Goal: Task Accomplishment & Management: Complete application form

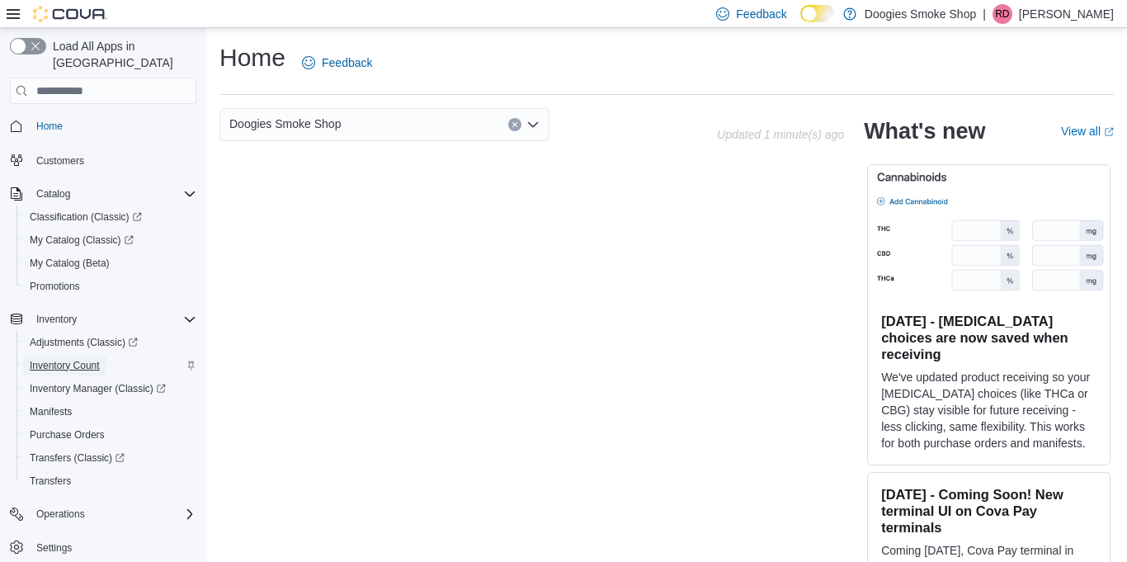
click at [79, 359] on span "Inventory Count" at bounding box center [65, 365] width 70 height 13
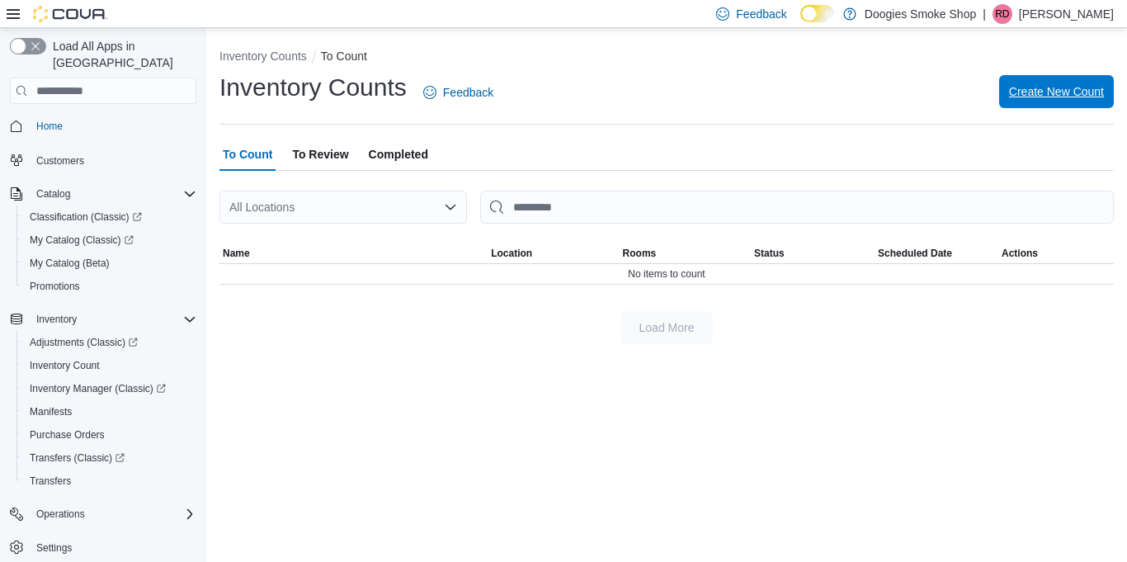
click at [1072, 84] on span "Create New Count" at bounding box center [1056, 91] width 95 height 17
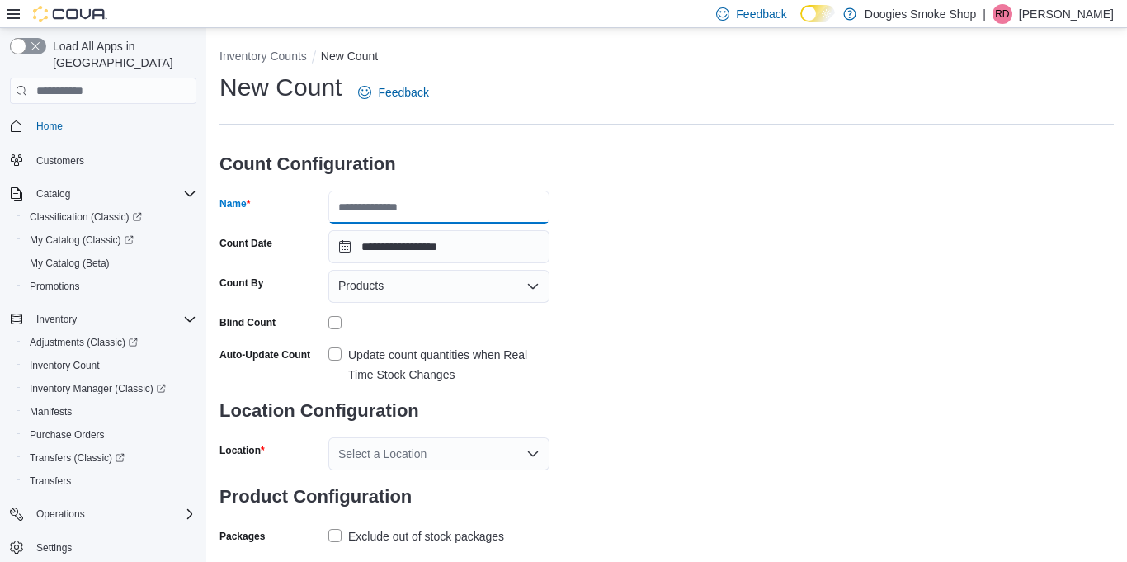
click at [451, 194] on input "Name" at bounding box center [438, 207] width 221 height 33
type input "**********"
click at [611, 227] on div "**********" at bounding box center [666, 310] width 894 height 478
click at [337, 357] on label "Update count quantities when Real Time Stock Changes" at bounding box center [438, 365] width 221 height 40
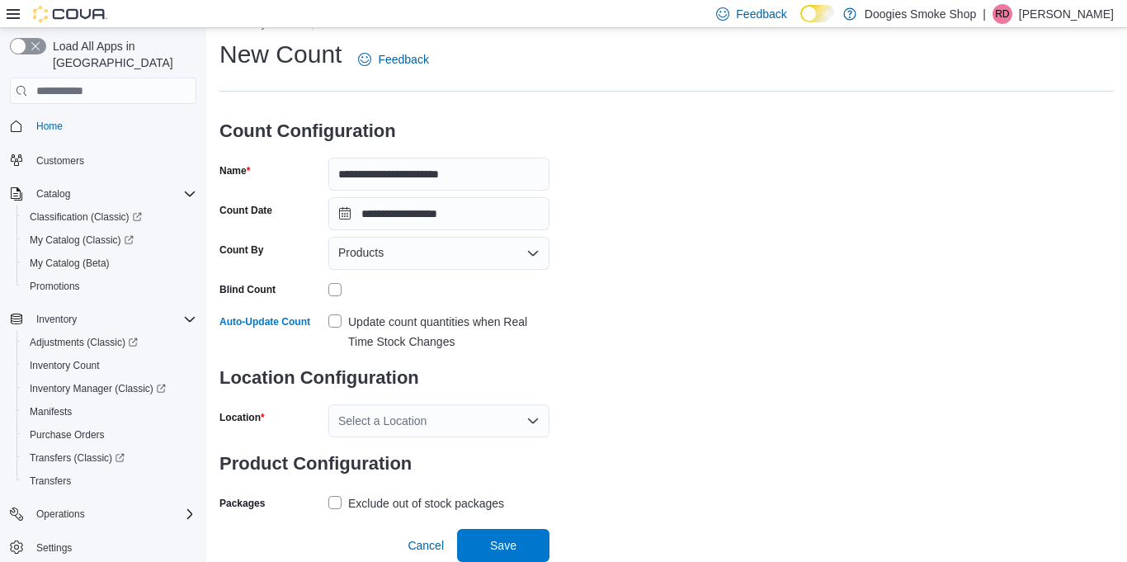
click at [471, 424] on div "Select a Location" at bounding box center [438, 420] width 221 height 33
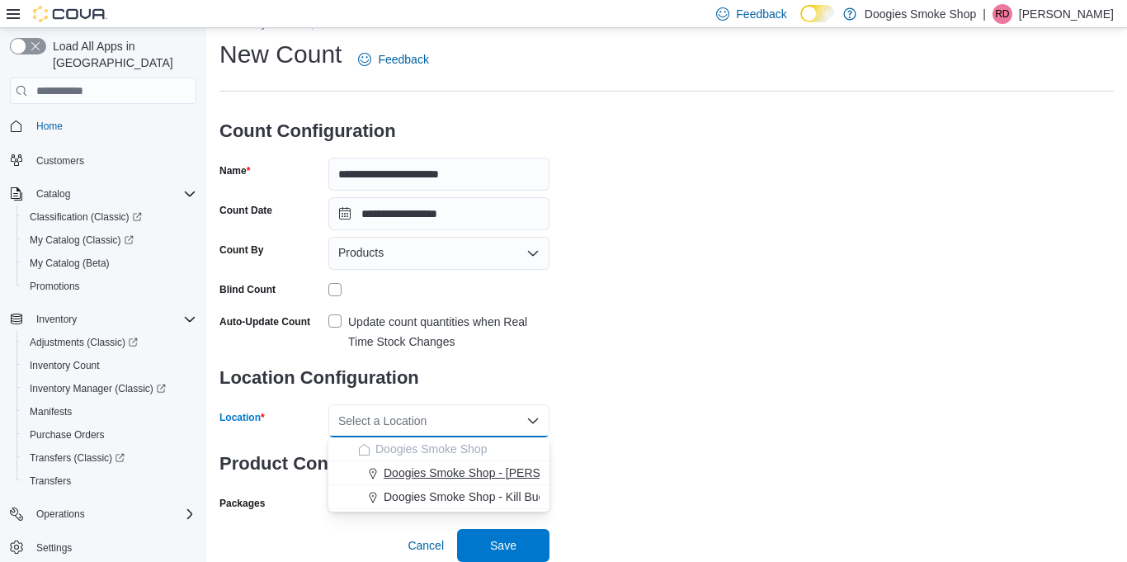
click at [454, 478] on span "Doogies Smoke Shop - [PERSON_NAME]" at bounding box center [492, 473] width 217 height 17
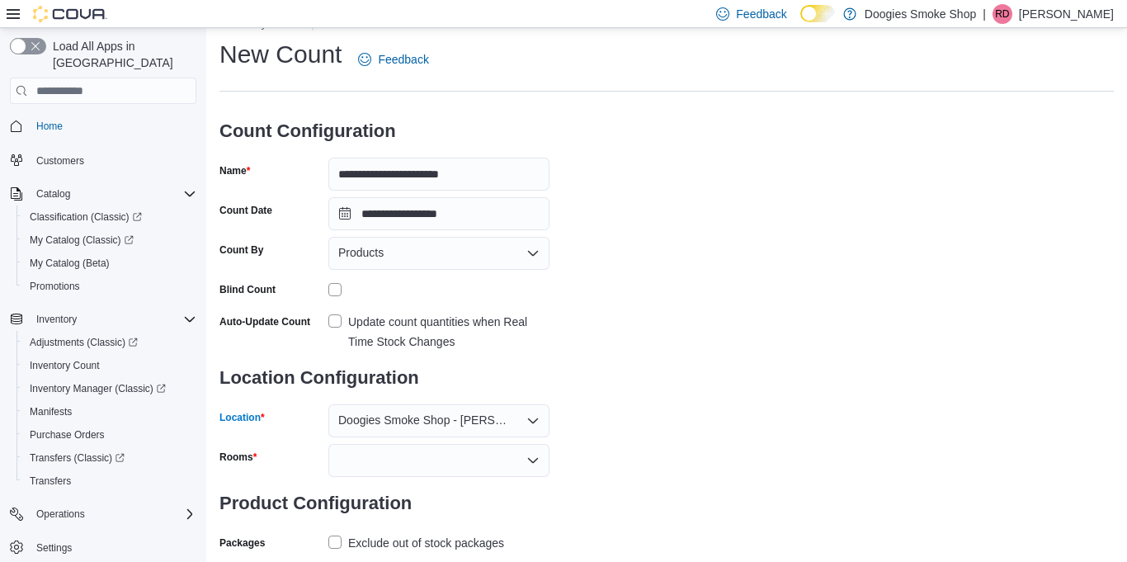
click at [443, 463] on div at bounding box center [438, 460] width 221 height 33
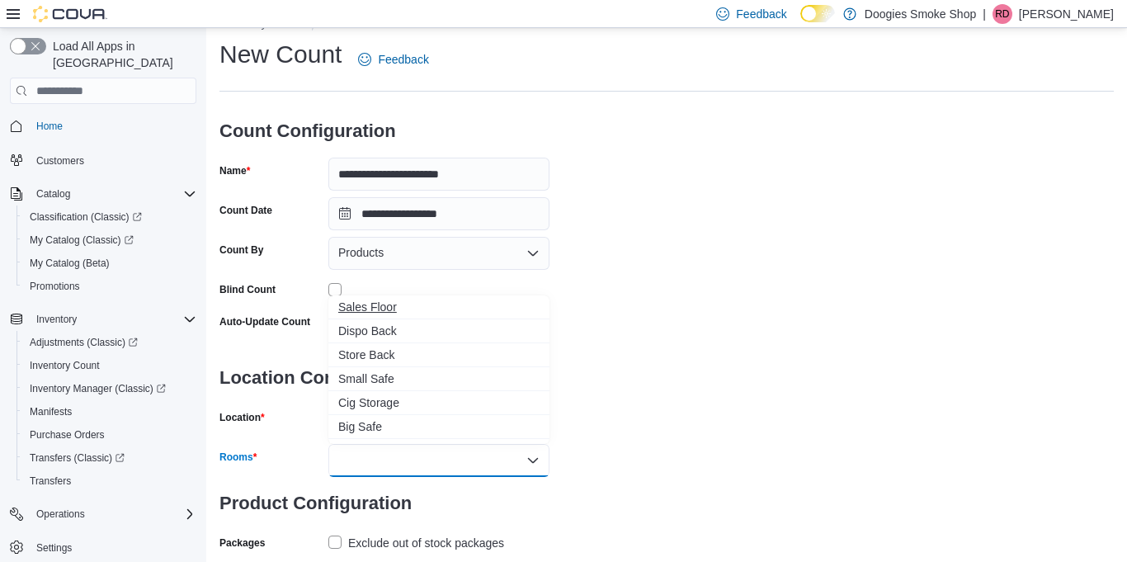
click at [399, 308] on span "Sales Floor" at bounding box center [438, 307] width 201 height 17
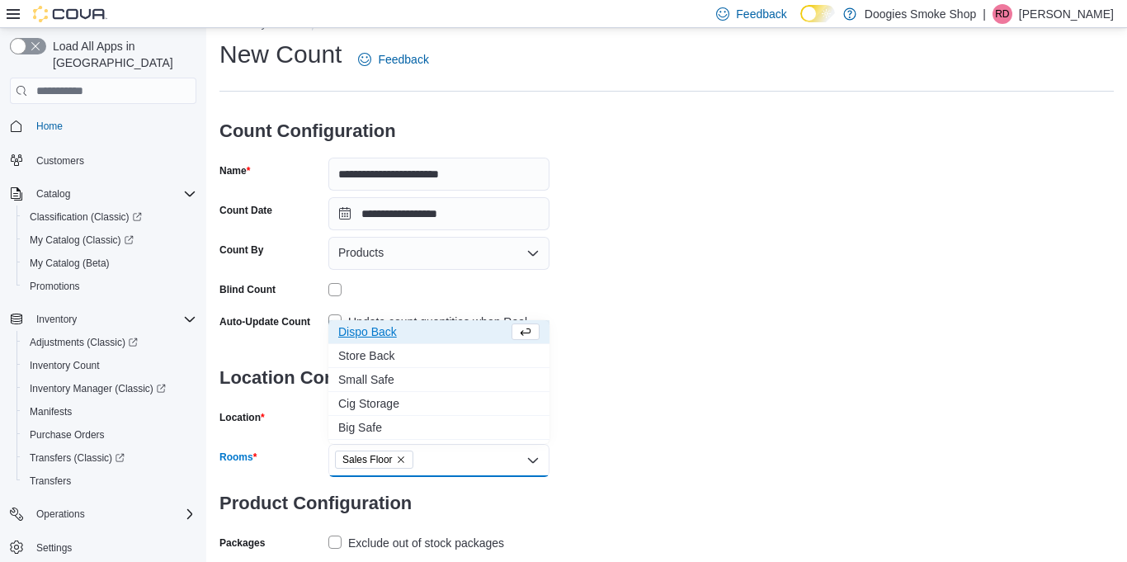
click at [658, 405] on div "**********" at bounding box center [666, 316] width 894 height 557
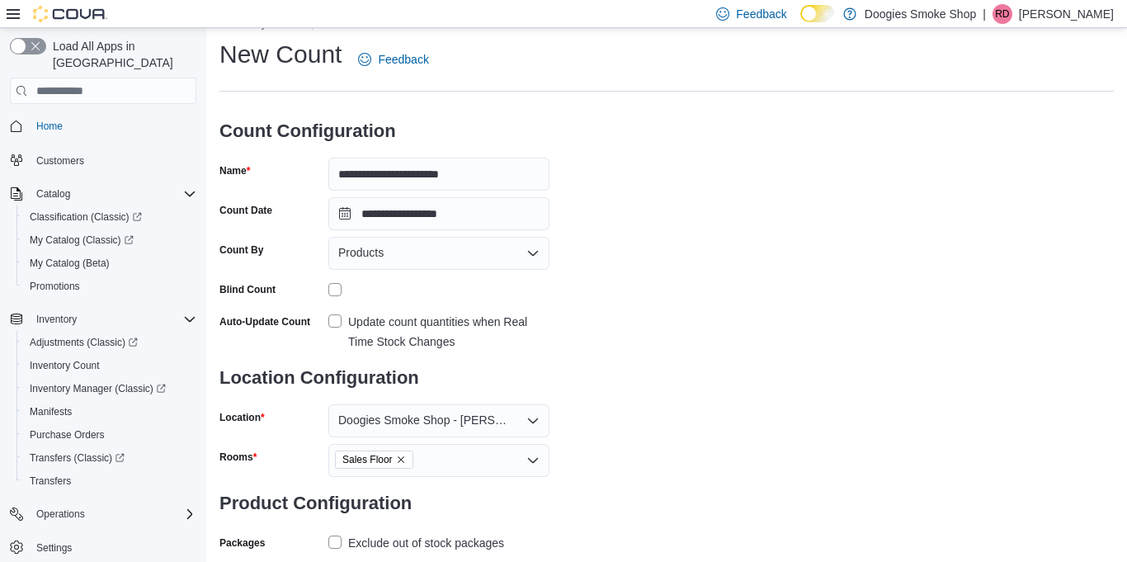
scroll to position [112, 0]
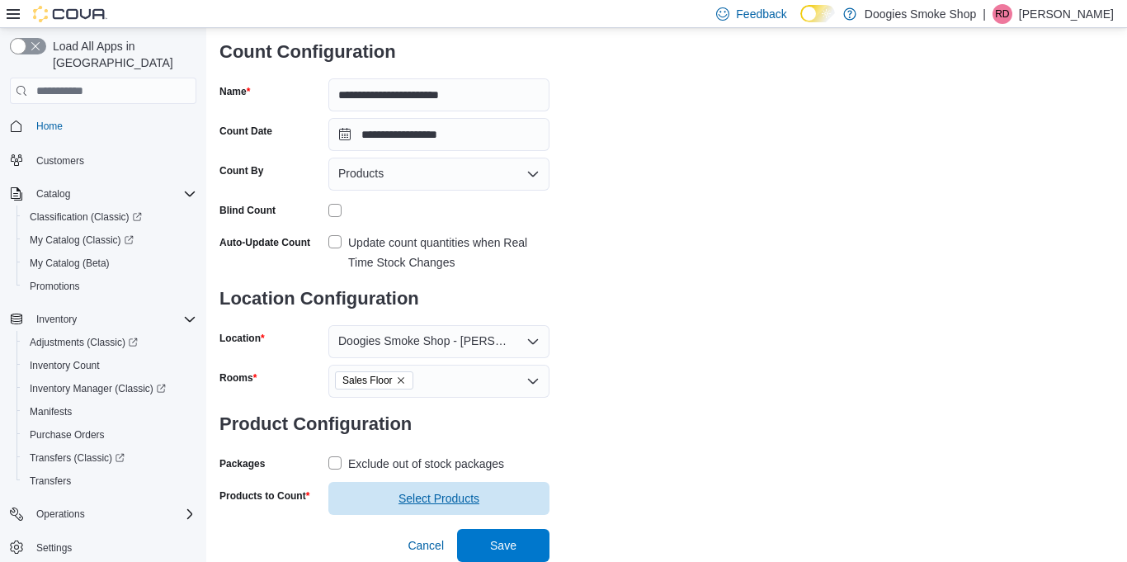
click at [455, 508] on span "Select Products" at bounding box center [438, 498] width 201 height 33
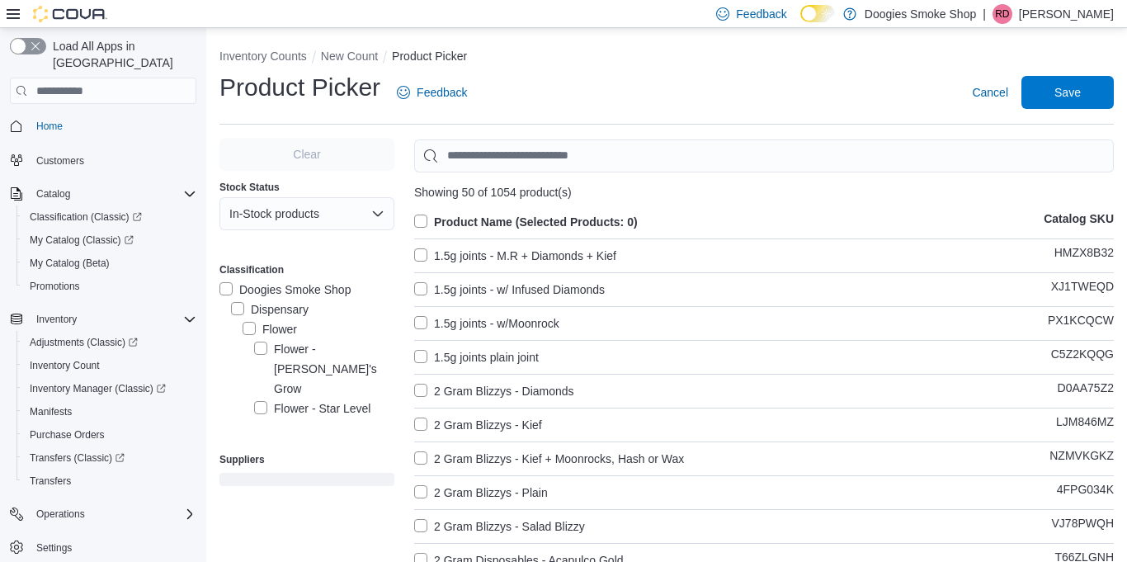
click at [238, 312] on label "Dispensary" at bounding box center [270, 310] width 78 height 20
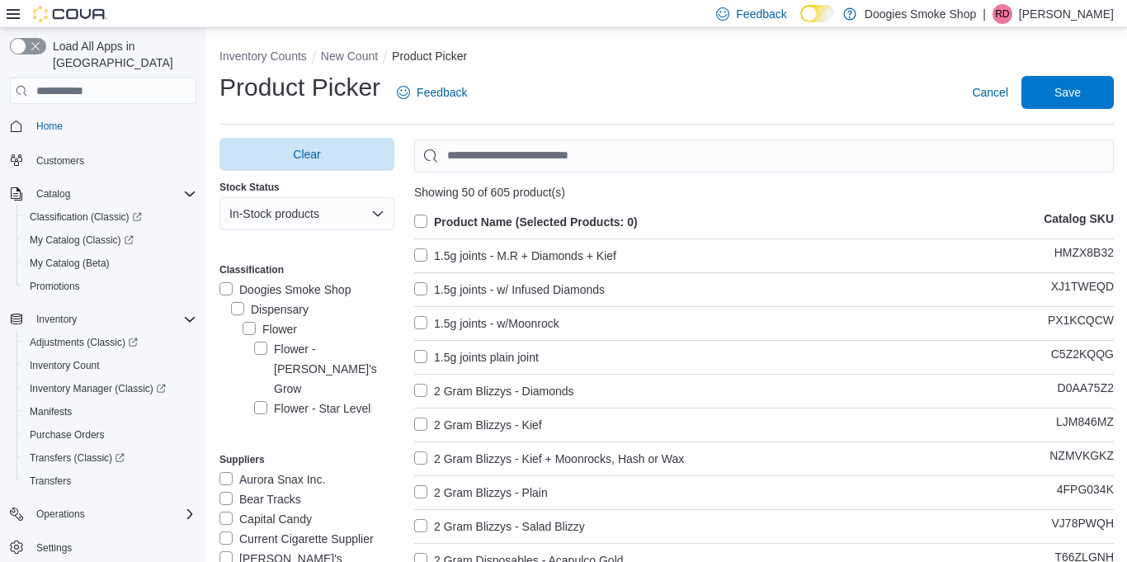
click at [431, 217] on label "Product Name (Selected Products: 0)" at bounding box center [526, 222] width 224 height 20
click at [1069, 91] on span "Save" at bounding box center [1067, 91] width 26 height 17
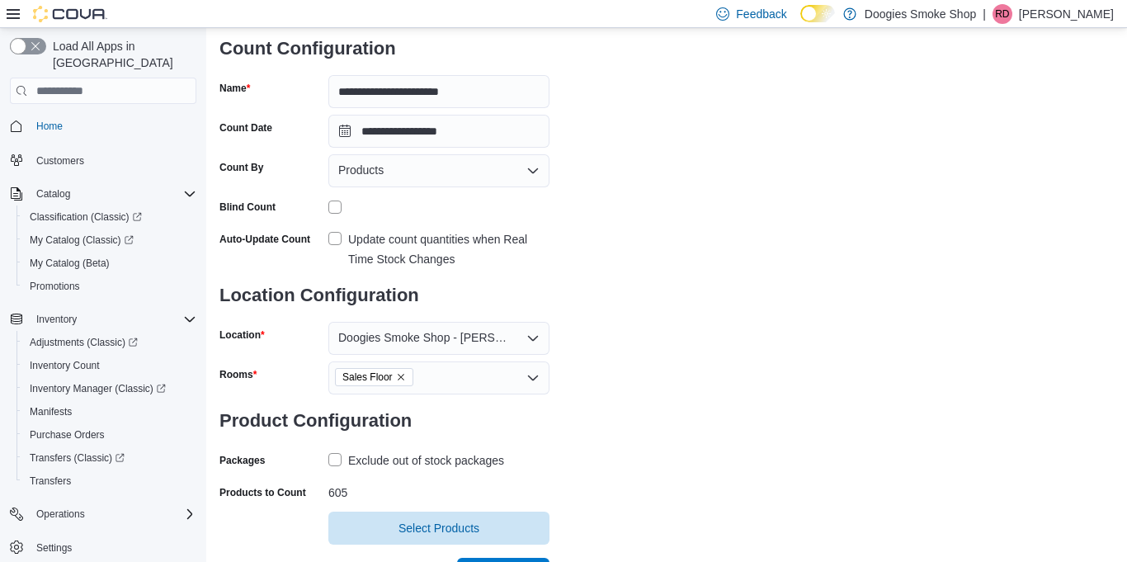
scroll to position [144, 0]
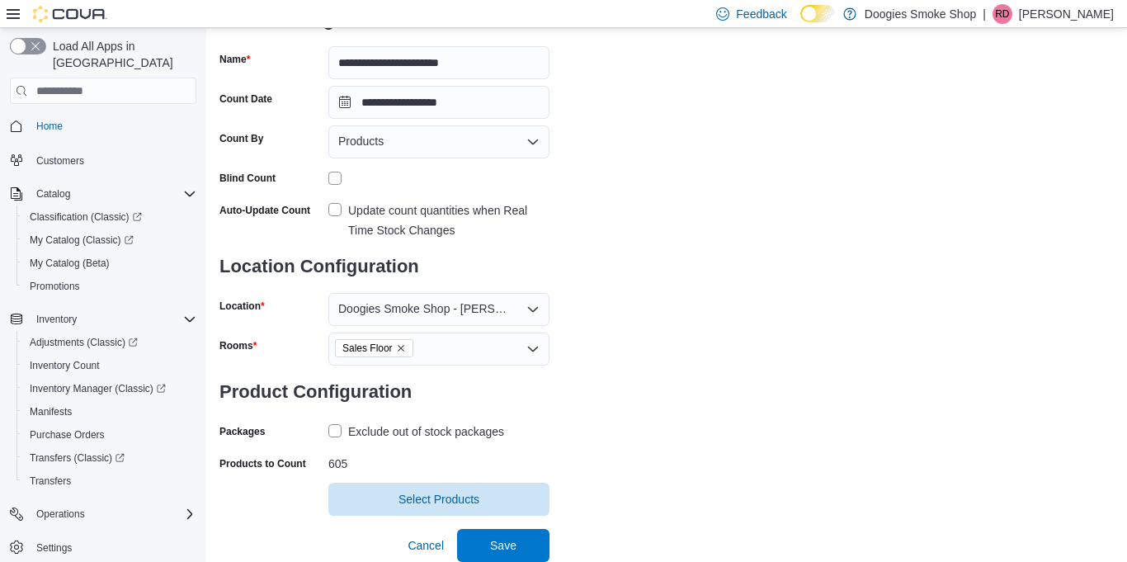
click at [486, 347] on div "Sales Floor" at bounding box center [438, 349] width 221 height 33
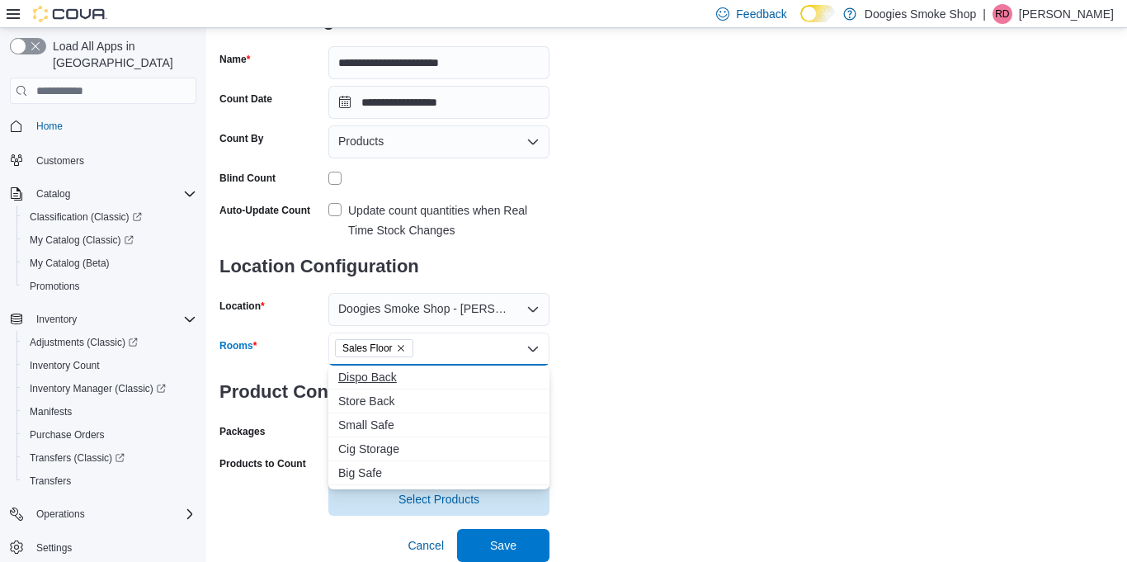
click at [427, 380] on span "Dispo Back" at bounding box center [438, 377] width 201 height 17
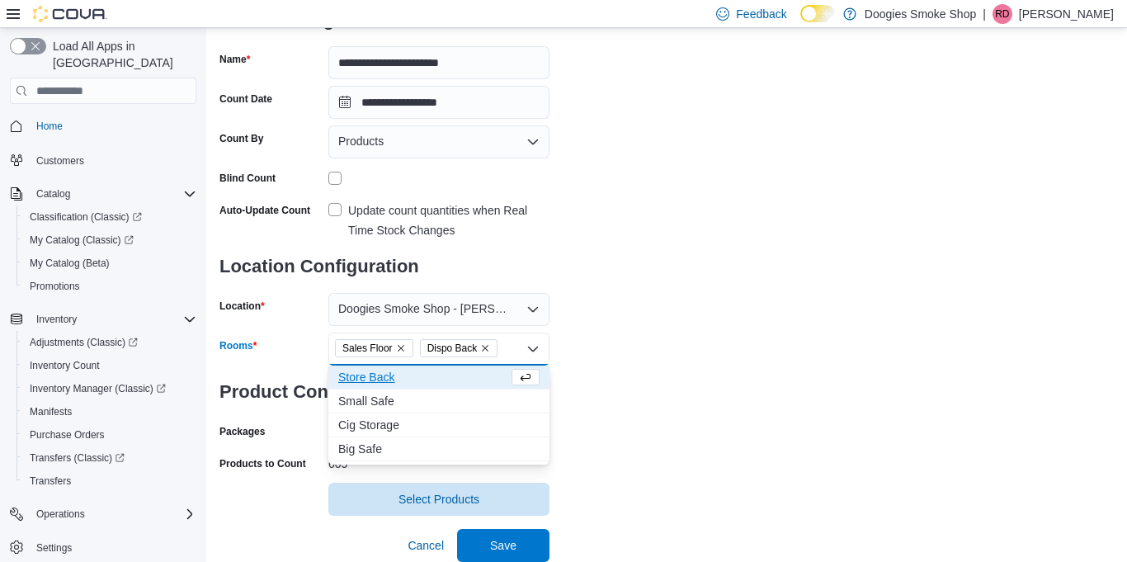
click at [396, 348] on icon "Remove Sales Floor from selection in this group" at bounding box center [401, 348] width 10 height 10
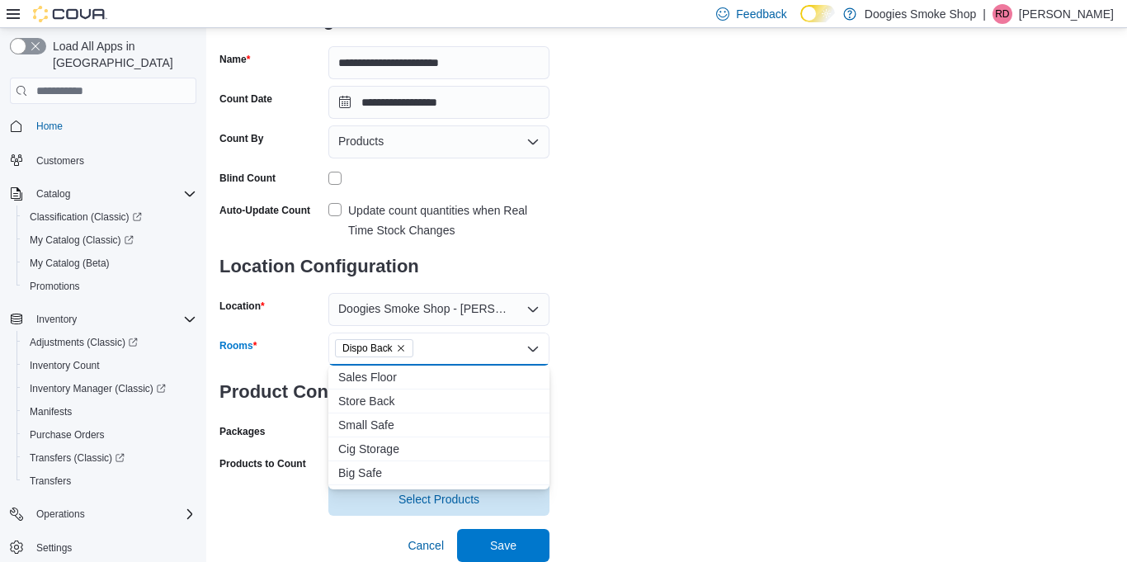
click at [667, 403] on div "**********" at bounding box center [666, 221] width 894 height 589
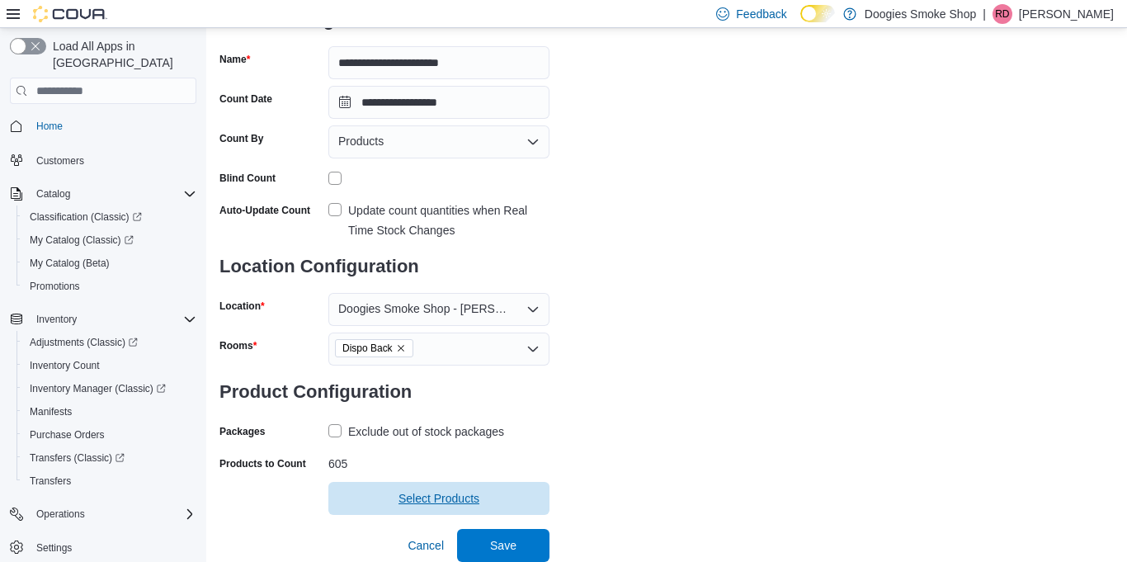
click at [354, 489] on span "Select Products" at bounding box center [438, 498] width 201 height 33
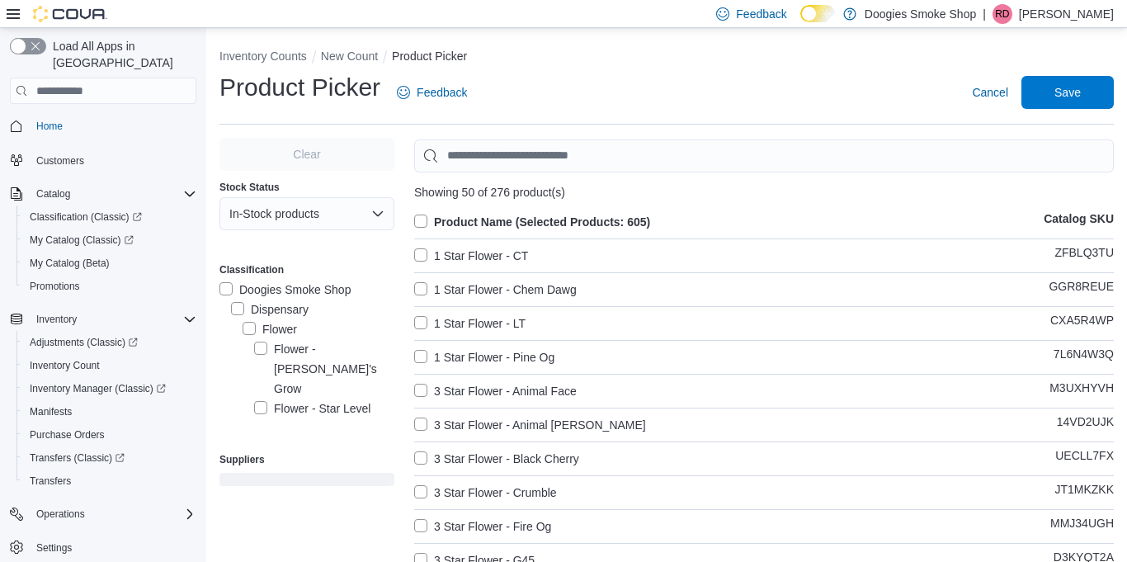
click at [239, 316] on label "Dispensary" at bounding box center [270, 310] width 78 height 20
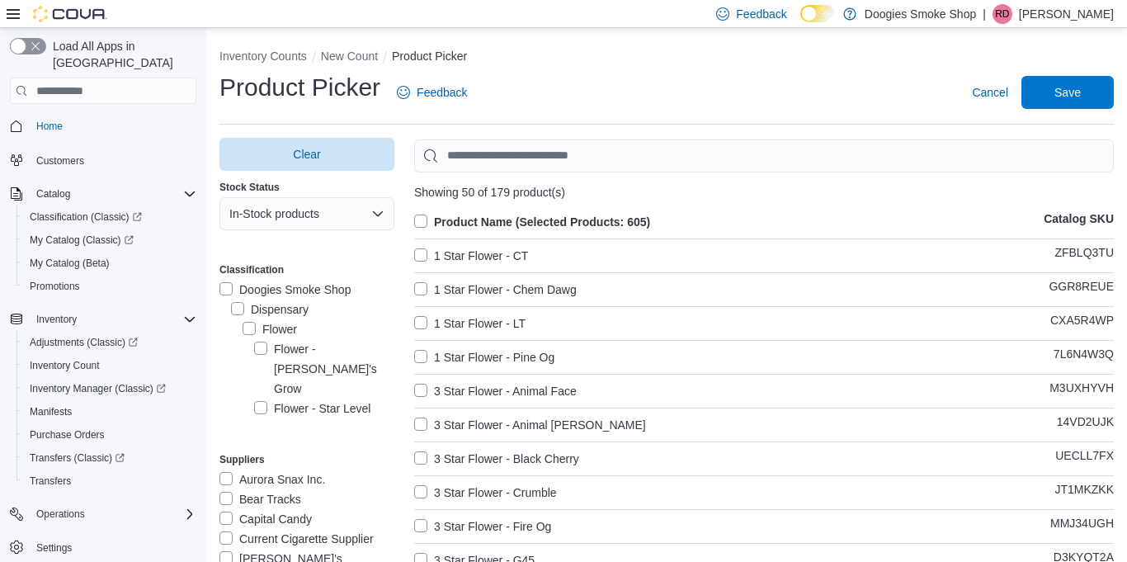
click at [419, 223] on label "Product Name (Selected Products: 605)" at bounding box center [532, 222] width 236 height 20
click at [1075, 95] on span "Save" at bounding box center [1067, 91] width 26 height 17
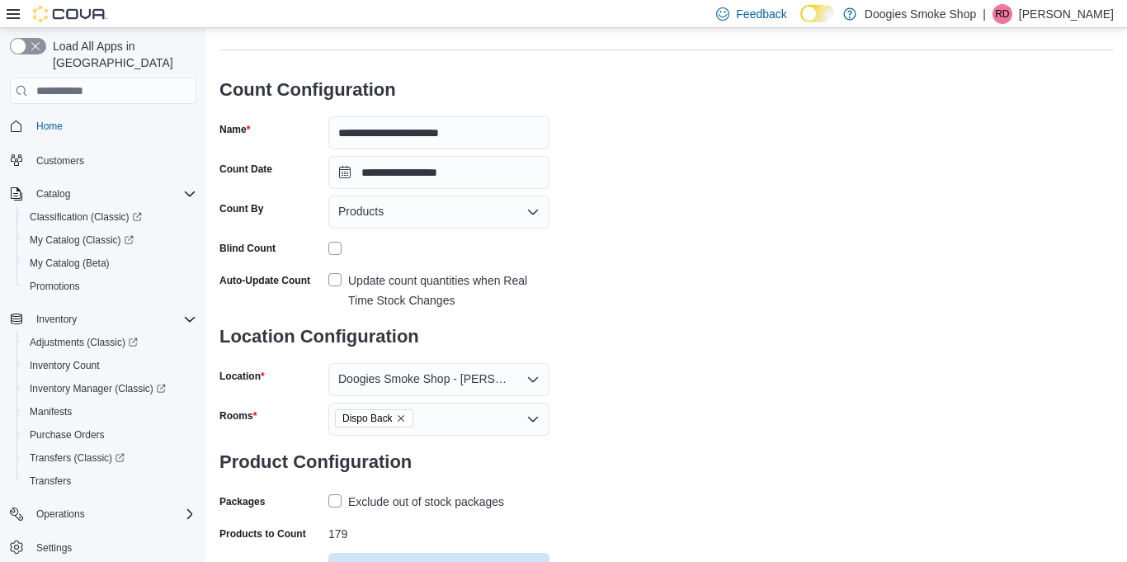
scroll to position [144, 0]
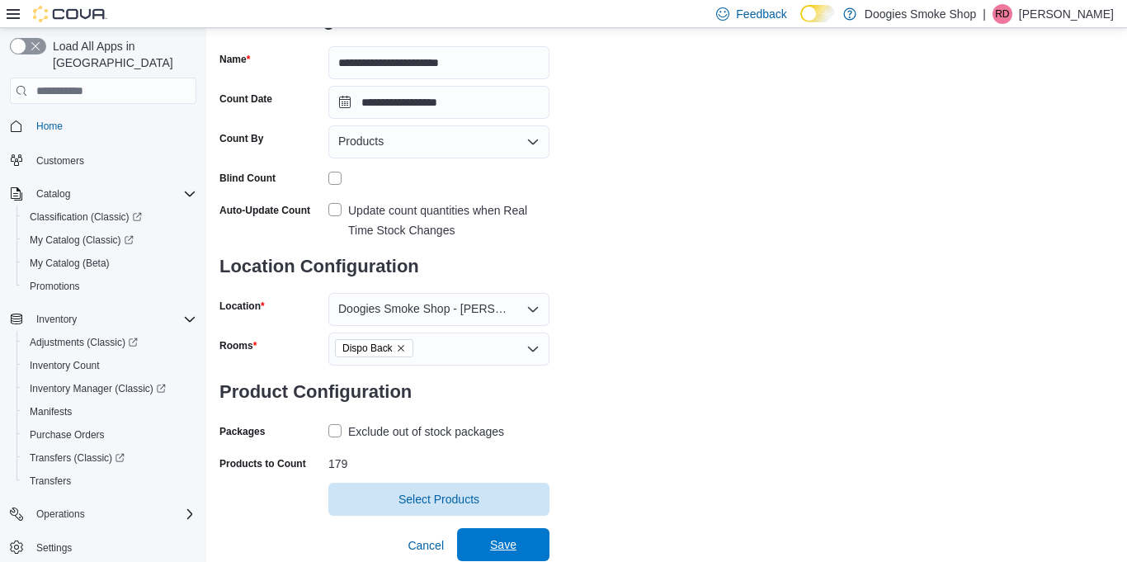
click at [493, 558] on span "Save" at bounding box center [503, 544] width 73 height 33
